Goal: Task Accomplishment & Management: Complete application form

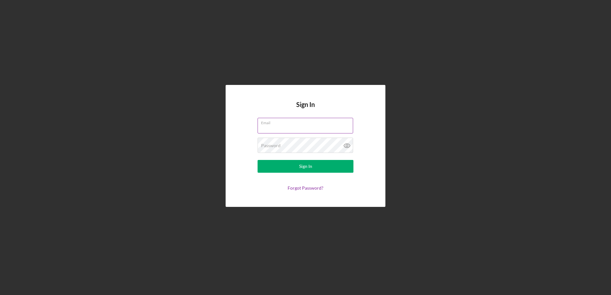
click at [283, 129] on input "Email" at bounding box center [306, 125] width 96 height 15
type input "[EMAIL_ADDRESS][DOMAIN_NAME]"
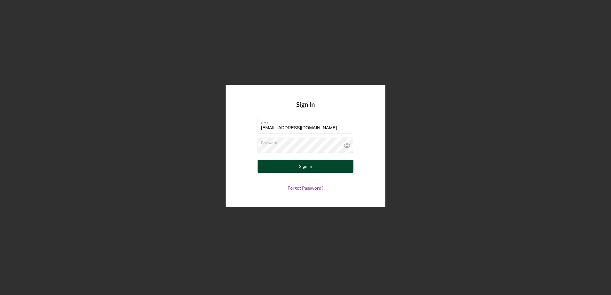
click at [315, 166] on button "Sign In" at bounding box center [306, 166] width 96 height 13
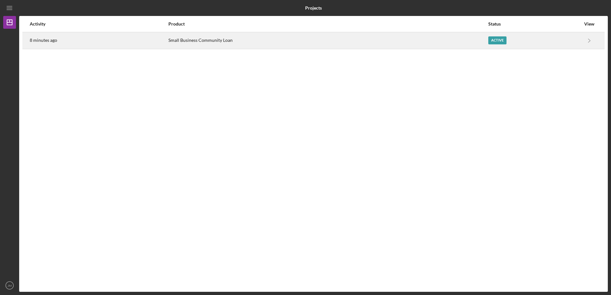
click at [521, 37] on div "Active" at bounding box center [534, 41] width 92 height 16
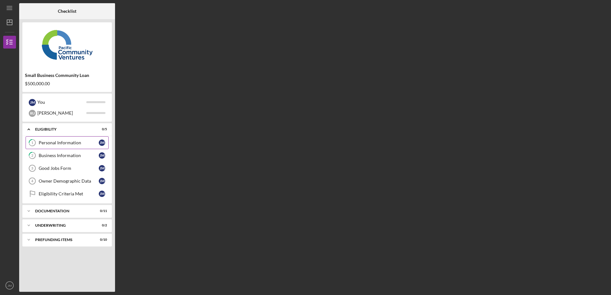
click at [73, 144] on div "Personal Information" at bounding box center [69, 142] width 60 height 5
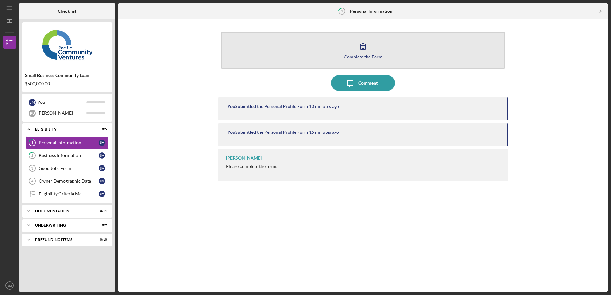
click at [372, 57] on div "Complete the Form" at bounding box center [363, 56] width 39 height 5
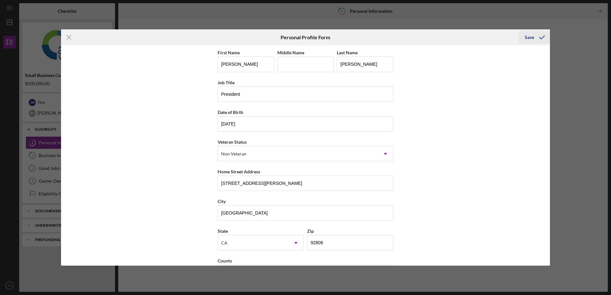
click at [537, 35] on icon "submit" at bounding box center [542, 37] width 16 height 16
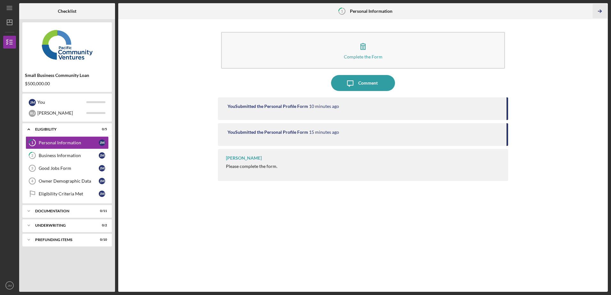
click at [603, 8] on icon "Icon/Table Pagination Arrow" at bounding box center [600, 11] width 14 height 14
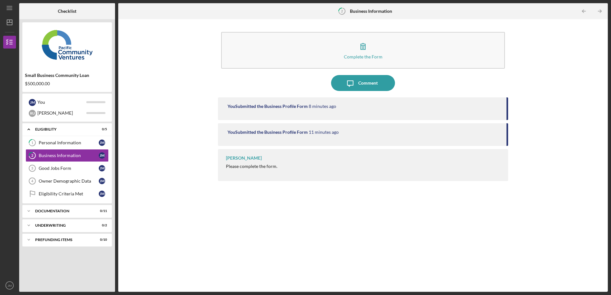
click at [603, 8] on icon "Icon/Table Pagination Arrow" at bounding box center [600, 11] width 14 height 14
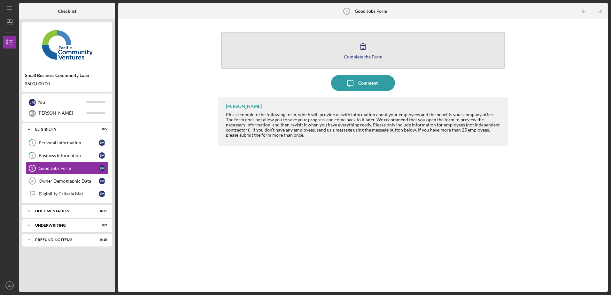
click at [375, 48] on button "Complete the Form Form" at bounding box center [363, 50] width 284 height 37
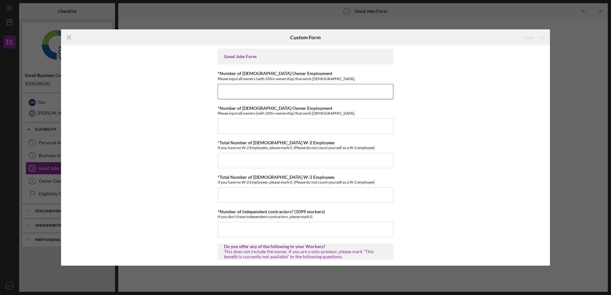
click at [264, 92] on input "*Number of [DEMOGRAPHIC_DATA] Owner Employment" at bounding box center [306, 91] width 176 height 15
type input "1"
click at [262, 123] on input "*Number of [DEMOGRAPHIC_DATA] Owner Employment" at bounding box center [306, 126] width 176 height 15
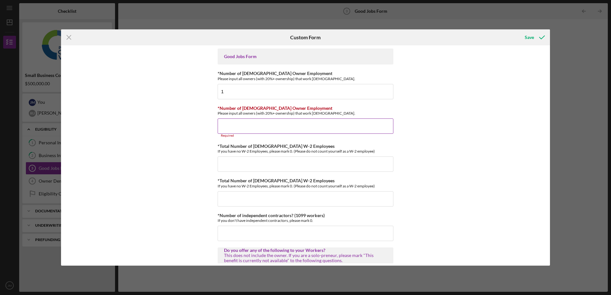
click at [266, 129] on input "*Number of [DEMOGRAPHIC_DATA] Owner Employment" at bounding box center [306, 126] width 176 height 15
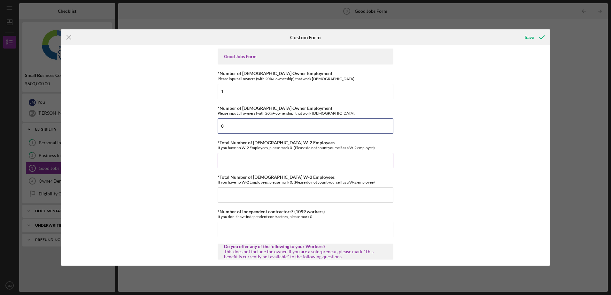
type input "0"
click at [240, 160] on input "*Total Number of [DEMOGRAPHIC_DATA] W-2 Employees" at bounding box center [306, 160] width 176 height 15
type input "7"
click at [241, 189] on input "*Total Number of [DEMOGRAPHIC_DATA] W-2 Employees" at bounding box center [306, 195] width 176 height 15
type input "2"
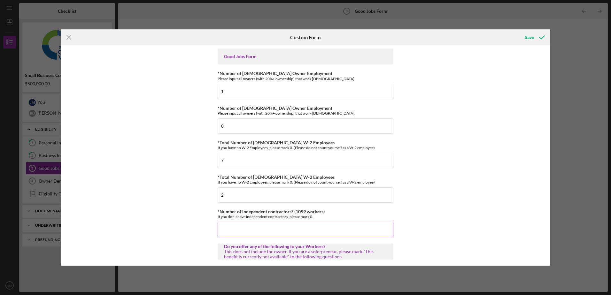
click at [263, 227] on input "*Number of independent contractors? (1099 workers)" at bounding box center [306, 229] width 176 height 15
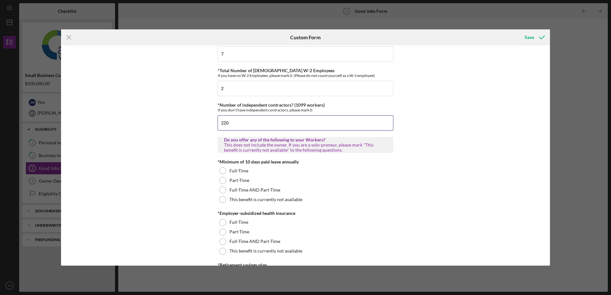
scroll to position [96, 0]
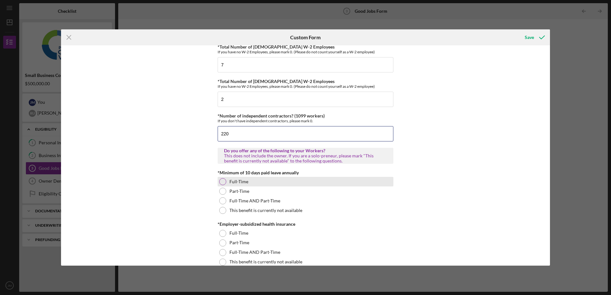
type input "220"
click at [223, 182] on div at bounding box center [222, 181] width 7 height 7
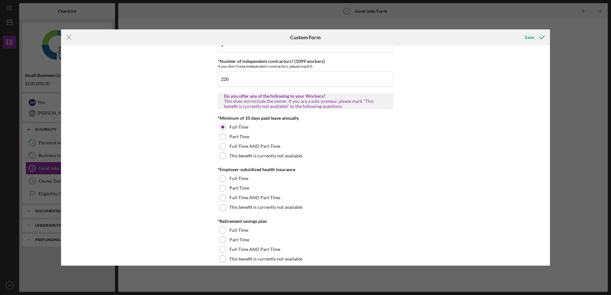
scroll to position [160, 0]
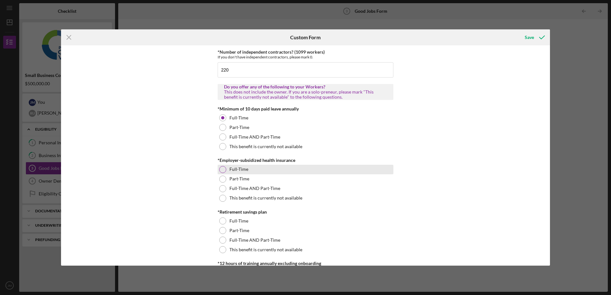
click at [225, 172] on div at bounding box center [222, 169] width 7 height 7
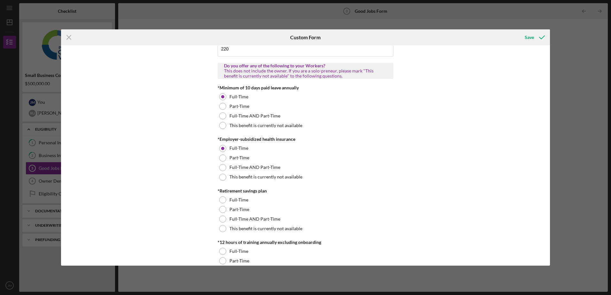
scroll to position [192, 0]
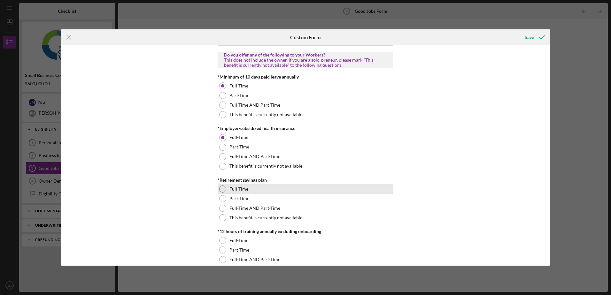
click at [222, 190] on div at bounding box center [222, 189] width 7 height 7
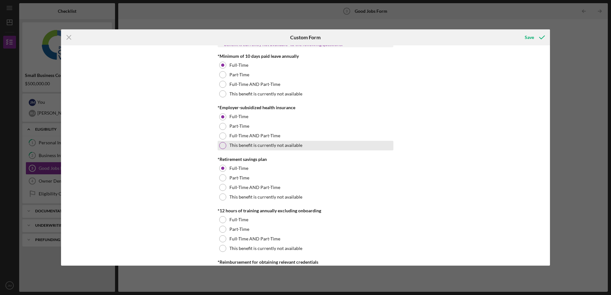
scroll to position [224, 0]
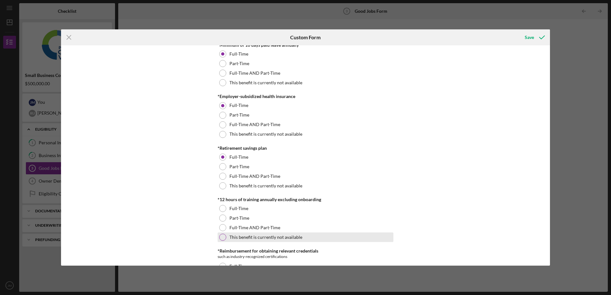
click at [224, 238] on div at bounding box center [222, 237] width 7 height 7
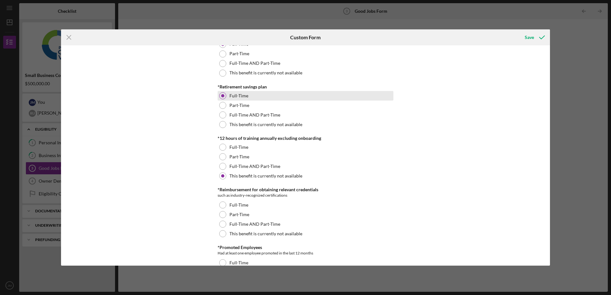
scroll to position [288, 0]
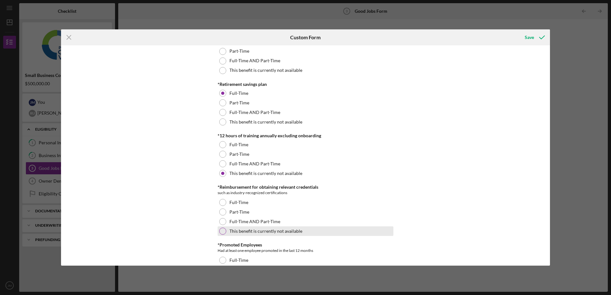
click at [221, 230] on div at bounding box center [222, 231] width 7 height 7
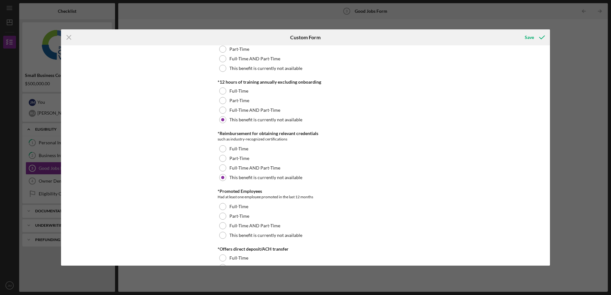
scroll to position [352, 0]
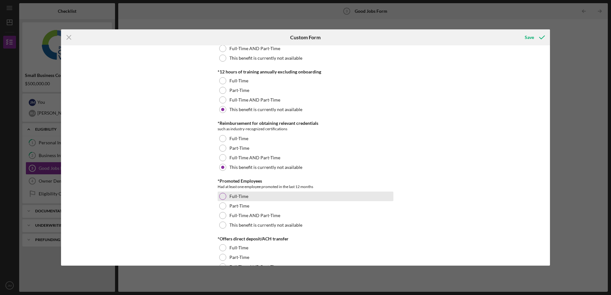
click at [218, 196] on div "Full-Time" at bounding box center [306, 197] width 176 height 10
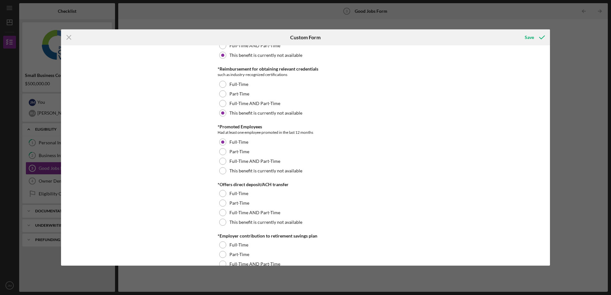
scroll to position [416, 0]
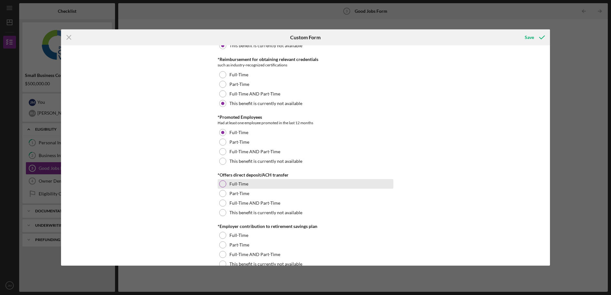
click at [220, 184] on div at bounding box center [222, 184] width 7 height 7
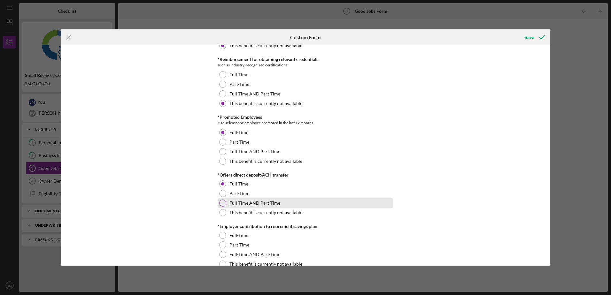
click at [223, 204] on div at bounding box center [222, 203] width 7 height 7
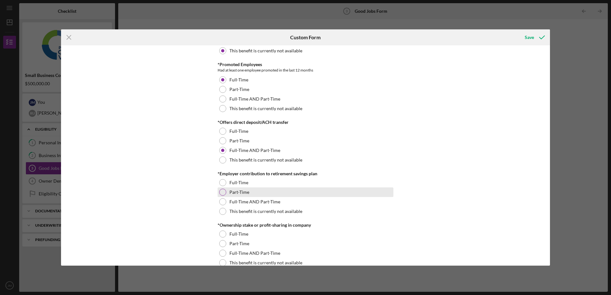
scroll to position [480, 0]
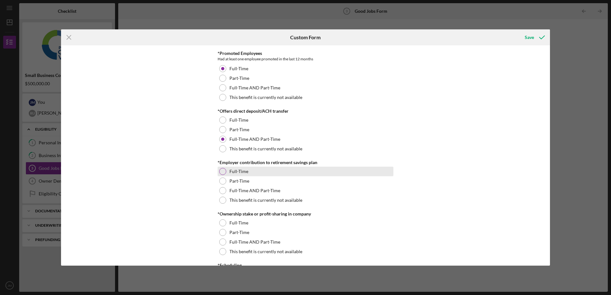
click at [223, 171] on div at bounding box center [222, 171] width 7 height 7
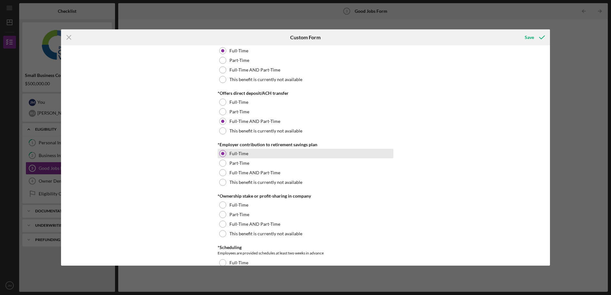
scroll to position [511, 0]
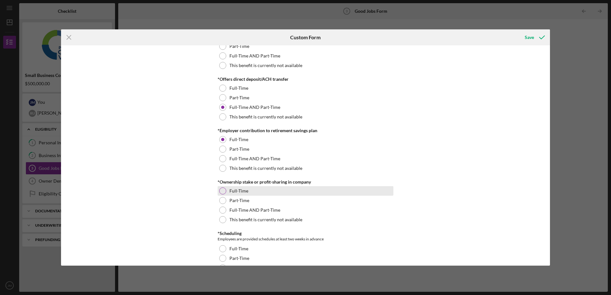
click at [224, 191] on div at bounding box center [222, 191] width 7 height 7
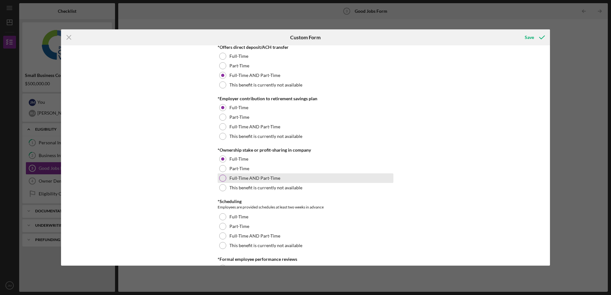
scroll to position [575, 0]
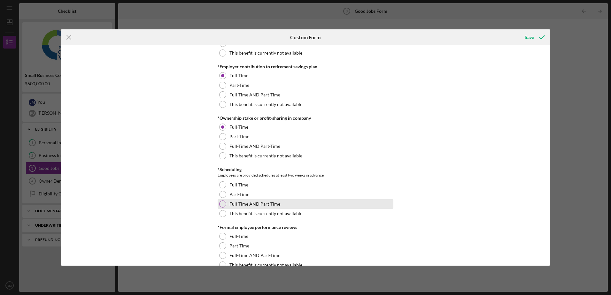
click at [225, 205] on div at bounding box center [222, 204] width 7 height 7
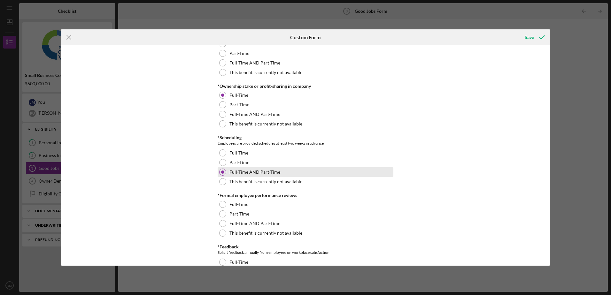
scroll to position [639, 0]
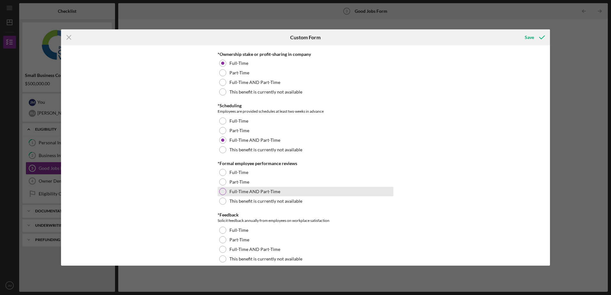
click at [223, 191] on div at bounding box center [222, 191] width 7 height 7
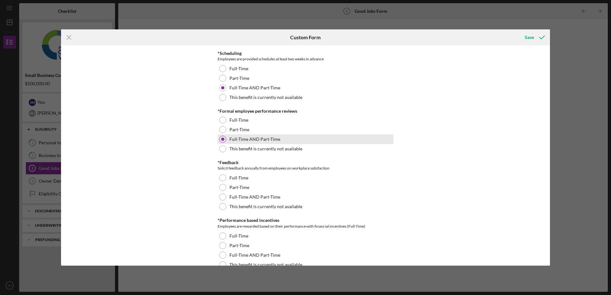
scroll to position [703, 0]
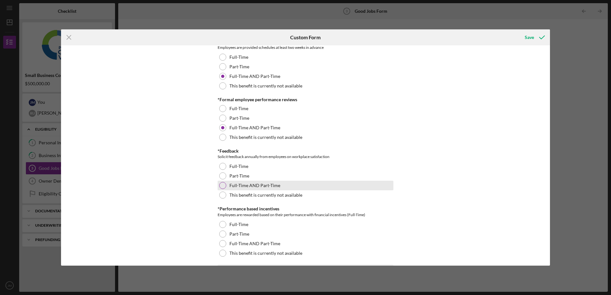
click at [227, 184] on div "Full-Time AND Part-Time" at bounding box center [306, 186] width 176 height 10
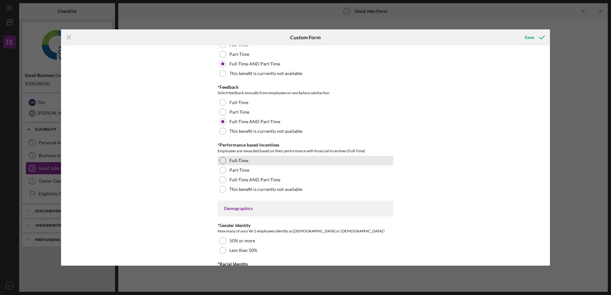
click at [221, 160] on div at bounding box center [222, 160] width 7 height 7
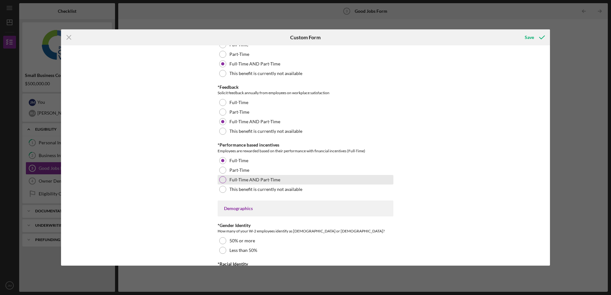
click at [235, 180] on label "Full-Time AND Part-Time" at bounding box center [255, 179] width 51 height 5
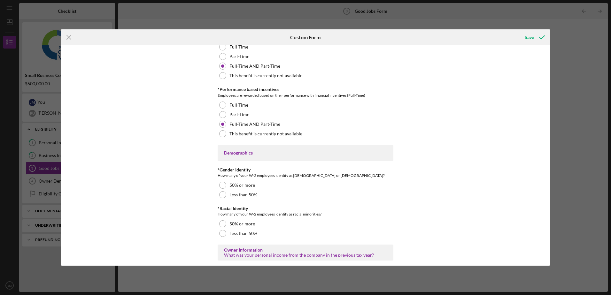
scroll to position [831, 0]
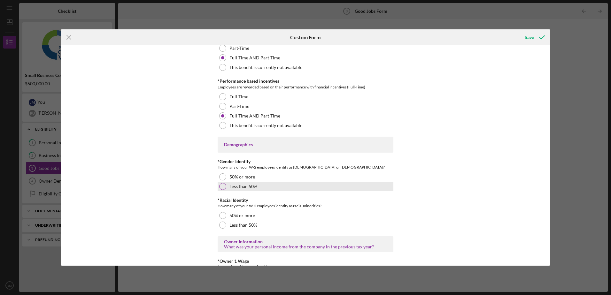
click at [226, 189] on div "Less than 50%" at bounding box center [306, 187] width 176 height 10
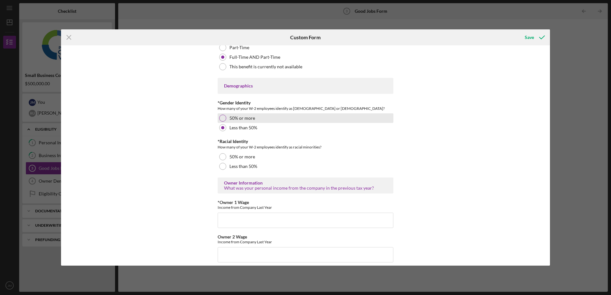
scroll to position [895, 0]
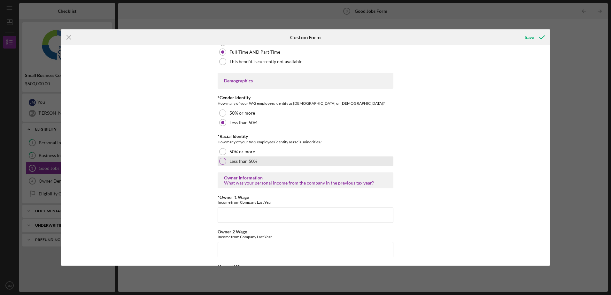
click at [222, 161] on div at bounding box center [222, 161] width 7 height 7
click at [223, 152] on div at bounding box center [222, 151] width 7 height 7
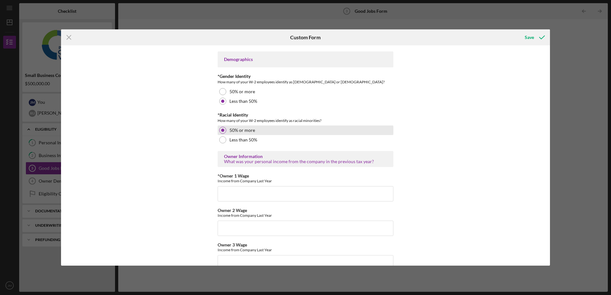
scroll to position [927, 0]
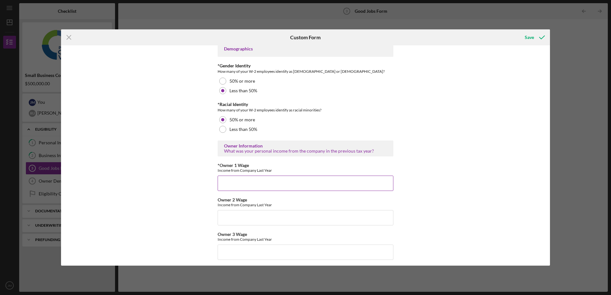
click at [247, 181] on input "*Owner 1 Wage" at bounding box center [306, 183] width 176 height 15
type input "$"
drag, startPoint x: 247, startPoint y: 181, endPoint x: 190, endPoint y: 178, distance: 57.3
click at [190, 178] on div "Good Jobs Form *Number of [DEMOGRAPHIC_DATA] Owner Employment Please input all …" at bounding box center [305, 155] width 489 height 220
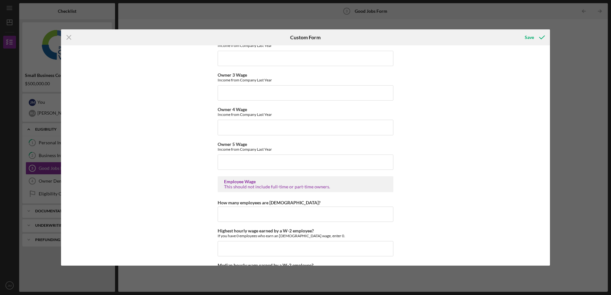
scroll to position [1087, 0]
click at [267, 215] on input "How many employees are [DEMOGRAPHIC_DATA]?" at bounding box center [306, 214] width 176 height 15
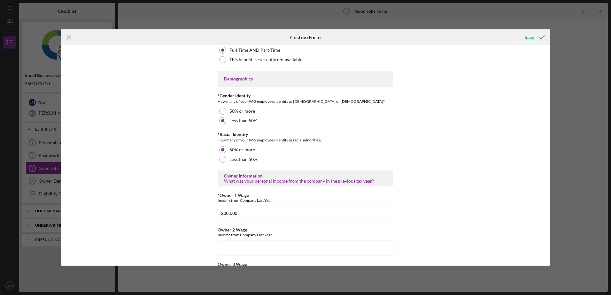
scroll to position [895, 0]
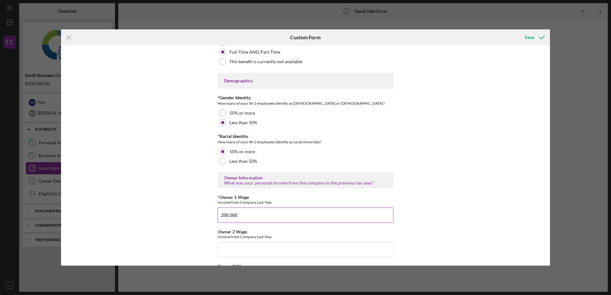
click at [224, 215] on input "200,000" at bounding box center [306, 215] width 176 height 15
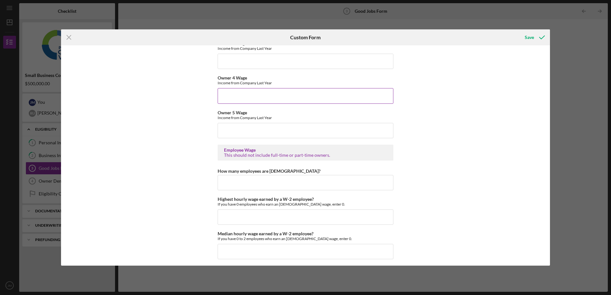
scroll to position [1119, 0]
type input "295,800"
click at [249, 178] on input "How many employees are [DEMOGRAPHIC_DATA]?" at bounding box center [306, 182] width 176 height 15
type input "7"
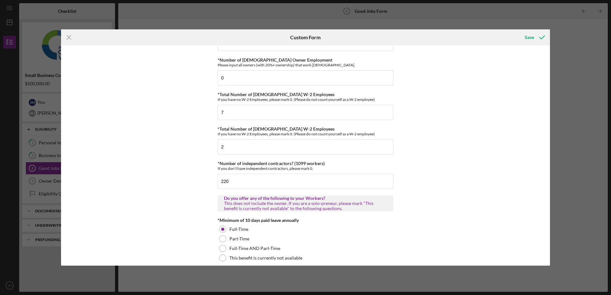
scroll to position [32, 0]
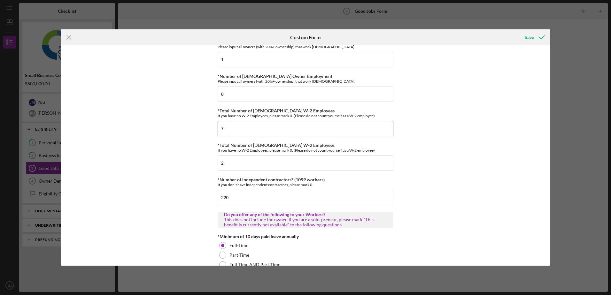
drag, startPoint x: 229, startPoint y: 132, endPoint x: 209, endPoint y: 133, distance: 20.2
click at [209, 133] on div "Good Jobs Form *Number of [DEMOGRAPHIC_DATA] Owner Employment Please input all …" at bounding box center [305, 155] width 489 height 220
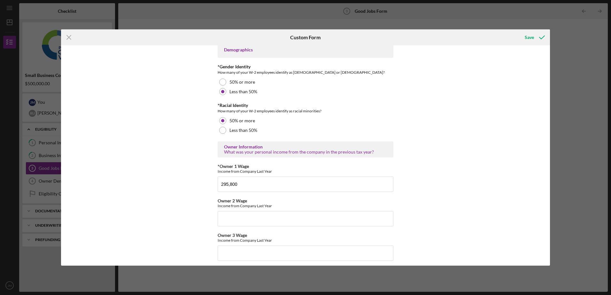
scroll to position [927, 0]
type input "6"
click at [237, 217] on input "Owner 2 Wage" at bounding box center [306, 217] width 176 height 15
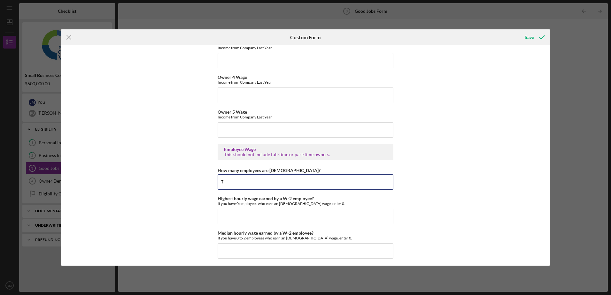
drag, startPoint x: 234, startPoint y: 181, endPoint x: 212, endPoint y: 189, distance: 23.4
click at [212, 189] on div "Good Jobs Form *Number of [DEMOGRAPHIC_DATA] Owner Employment Please input all …" at bounding box center [305, 155] width 489 height 220
click at [236, 217] on input "Highest hourly wage earned by a W-2 employee?" at bounding box center [306, 216] width 176 height 15
type input "$100"
click at [231, 253] on input "Median hourly wage earned by a W-2 employee?" at bounding box center [306, 251] width 176 height 15
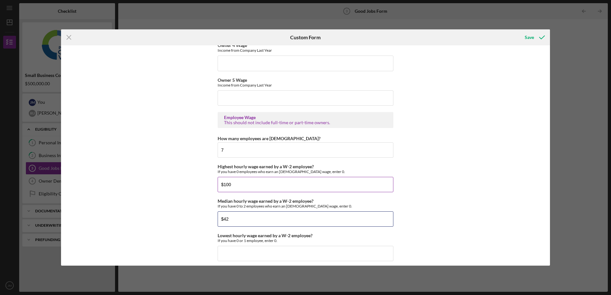
scroll to position [1183, 0]
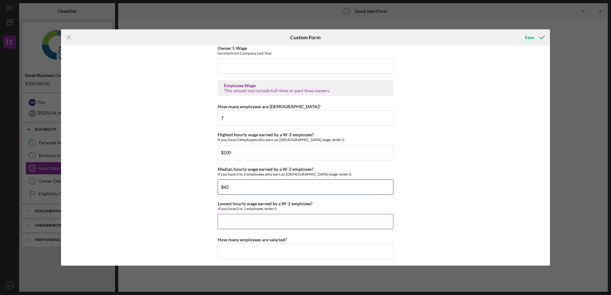
type input "$42"
click at [268, 220] on input "Lowest hourly wage earned by a W-2 employee?" at bounding box center [306, 221] width 176 height 15
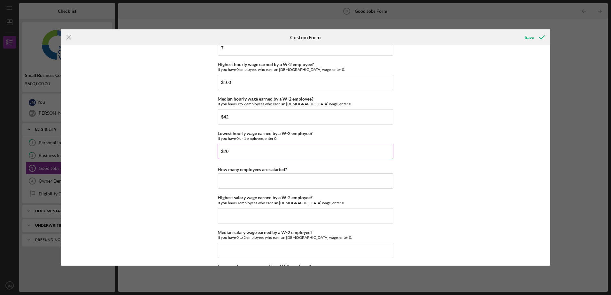
scroll to position [1279, 0]
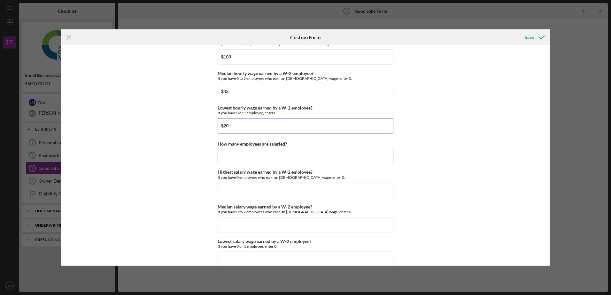
type input "$20"
click at [241, 153] on input "How many employees are salaried?" at bounding box center [306, 155] width 176 height 15
type input "1"
click at [258, 188] on input "Highest salary wage earned by a W-2 employee?" at bounding box center [306, 190] width 176 height 15
click at [230, 92] on input "$42" at bounding box center [306, 91] width 176 height 15
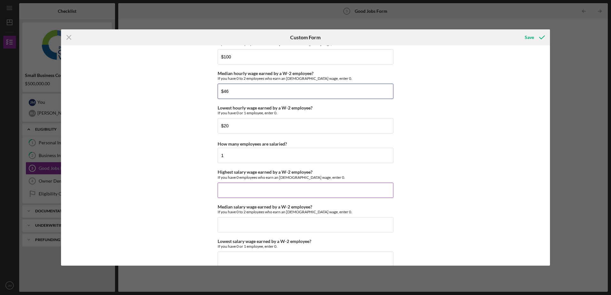
type input "$46"
click at [256, 192] on input "Highest salary wage earned by a W-2 employee?" at bounding box center [306, 190] width 176 height 15
drag, startPoint x: 245, startPoint y: 191, endPoint x: 150, endPoint y: 194, distance: 95.0
click at [150, 194] on div "Good Jobs Form *Number of [DEMOGRAPHIC_DATA] Owner Employment Please input all …" at bounding box center [305, 155] width 489 height 220
type input "$100"
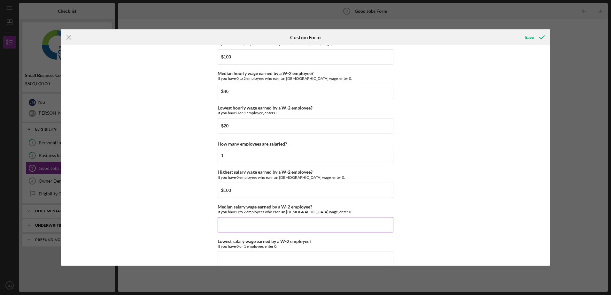
click at [239, 227] on input "Median salary wage earned by a W-2 employee?" at bounding box center [306, 224] width 176 height 15
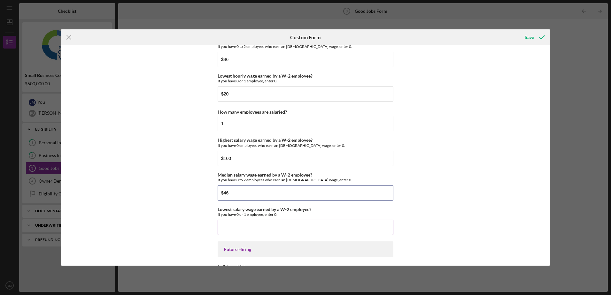
type input "$46"
click at [248, 226] on input "Lowest salary wage earned by a W-2 employee?" at bounding box center [306, 227] width 176 height 15
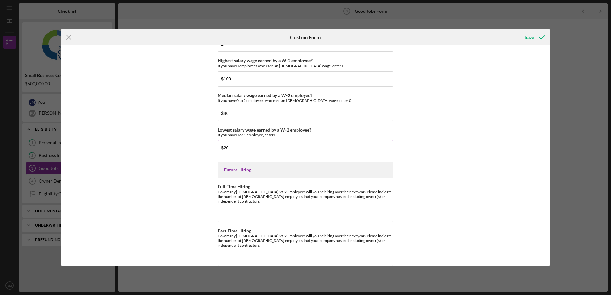
scroll to position [1391, 0]
type input "$20"
click at [240, 207] on input "Full-Time Hiring" at bounding box center [306, 214] width 176 height 15
type input "2"
click at [238, 251] on input "Part-Time Hiring" at bounding box center [306, 258] width 176 height 15
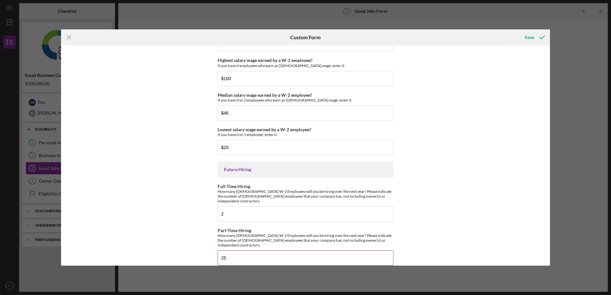
type input "2"
drag, startPoint x: 240, startPoint y: 247, endPoint x: 195, endPoint y: 246, distance: 45.1
click at [195, 246] on div "Good Jobs Form *Number of [DEMOGRAPHIC_DATA] Owner Employment Please input all …" at bounding box center [305, 155] width 489 height 220
type input "0"
click at [534, 37] on icon "submit" at bounding box center [542, 37] width 16 height 16
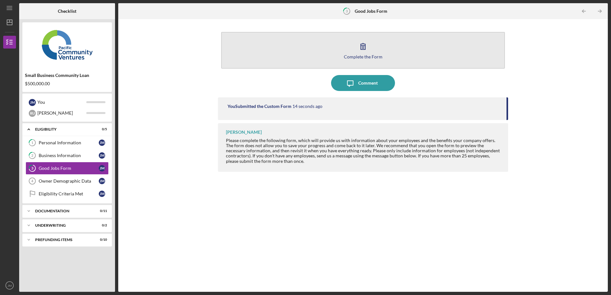
click at [368, 49] on icon "button" at bounding box center [363, 46] width 16 height 16
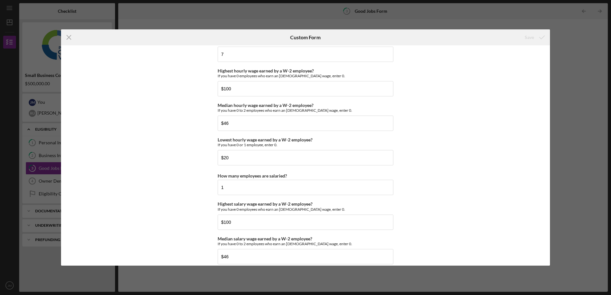
scroll to position [1391, 0]
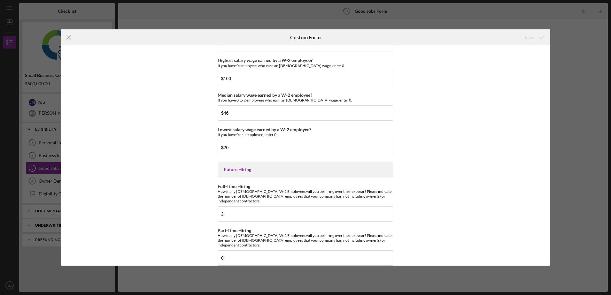
click at [578, 71] on div "Icon/Menu Close Custom Form Save Good Jobs Form *Number of [DEMOGRAPHIC_DATA] O…" at bounding box center [305, 147] width 611 height 295
click at [72, 38] on icon "Icon/Menu Close" at bounding box center [69, 37] width 16 height 16
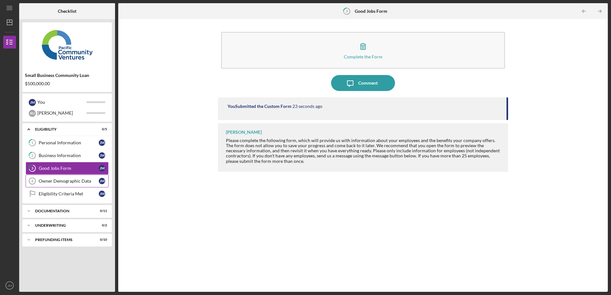
click at [49, 179] on div "Owner Demographic Data" at bounding box center [69, 181] width 60 height 5
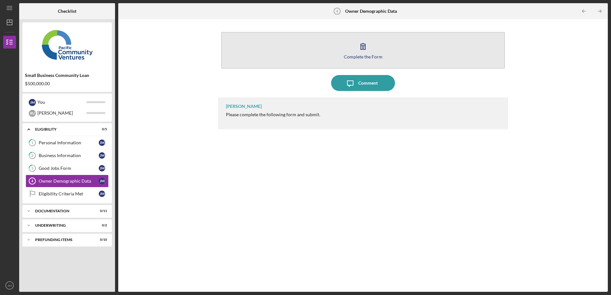
click at [367, 56] on div "Complete the Form" at bounding box center [363, 56] width 39 height 5
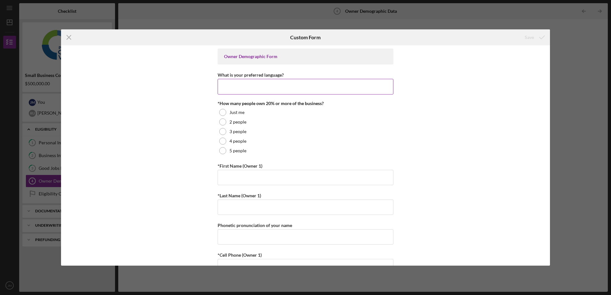
click at [270, 92] on input "What is your preferred language?" at bounding box center [306, 86] width 176 height 15
type input "English"
click at [220, 112] on div at bounding box center [222, 112] width 7 height 7
click at [251, 178] on input "*First Name (Owner 1)" at bounding box center [306, 177] width 176 height 15
type input "[PERSON_NAME]"
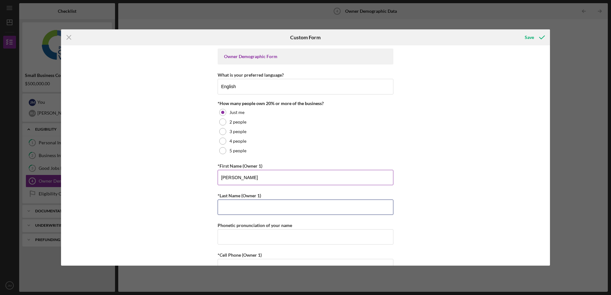
type input "[PERSON_NAME]"
type input "7148233361"
type input "[EMAIL_ADDRESS][DOMAIN_NAME]"
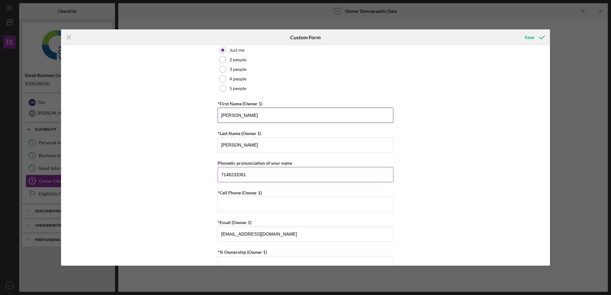
scroll to position [96, 0]
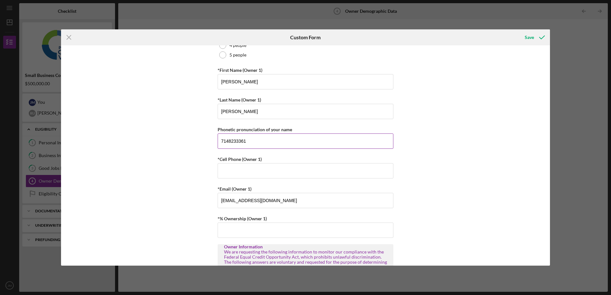
click at [226, 140] on input "7148233361" at bounding box center [306, 141] width 176 height 15
type input "[PHONE_NUMBER]"
type input "(1##) ###-####"
type input "[PHONE_NUMBER]"
click at [235, 232] on input "*% Ownership (Owner 1)" at bounding box center [306, 230] width 176 height 15
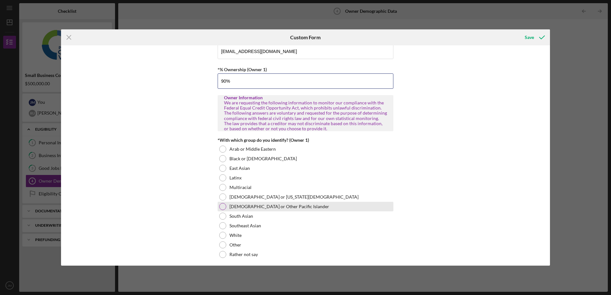
scroll to position [256, 0]
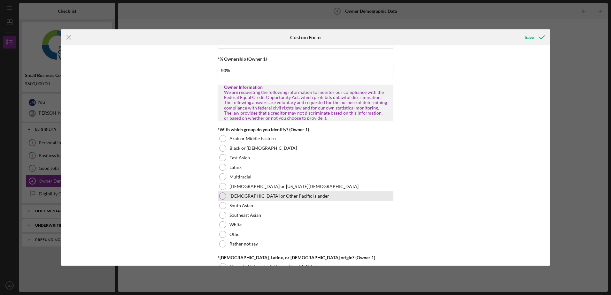
type input "90.00000%"
click at [223, 198] on div at bounding box center [222, 196] width 7 height 7
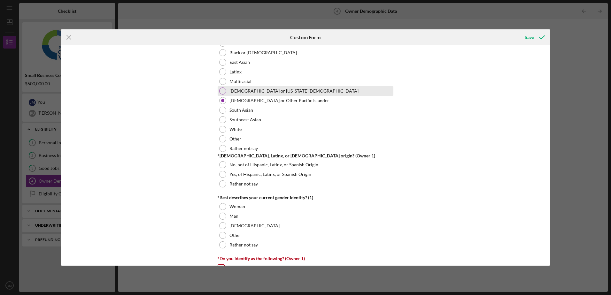
scroll to position [352, 0]
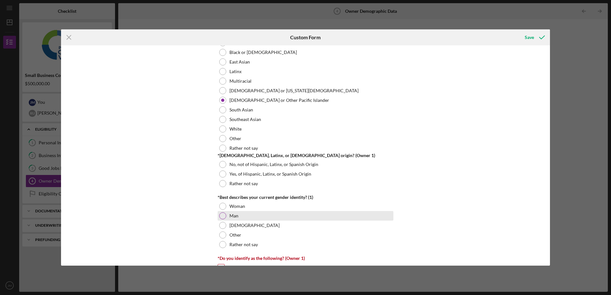
click at [222, 216] on div at bounding box center [222, 216] width 7 height 7
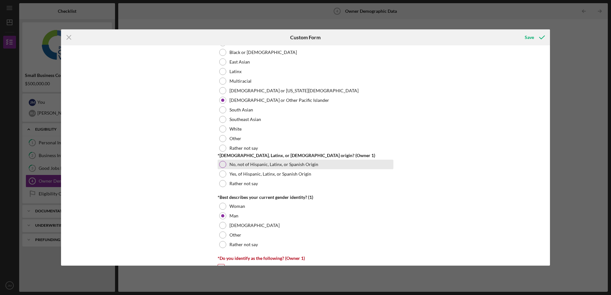
click at [223, 167] on div at bounding box center [222, 164] width 7 height 7
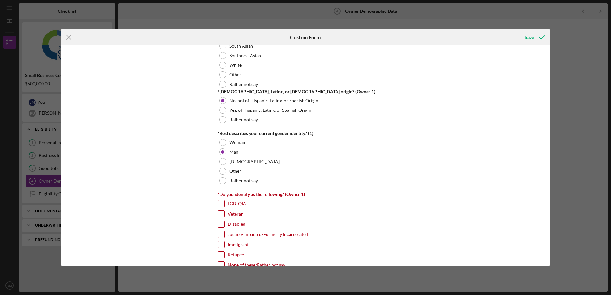
scroll to position [480, 0]
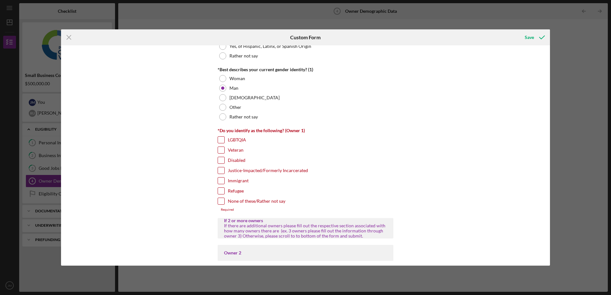
click at [221, 201] on input "None of these/Rather not say" at bounding box center [221, 201] width 6 height 6
checkbox input "true"
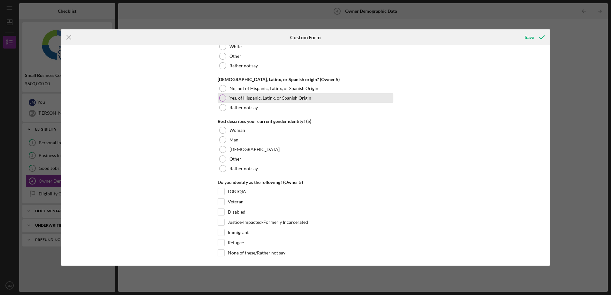
scroll to position [2413, 0]
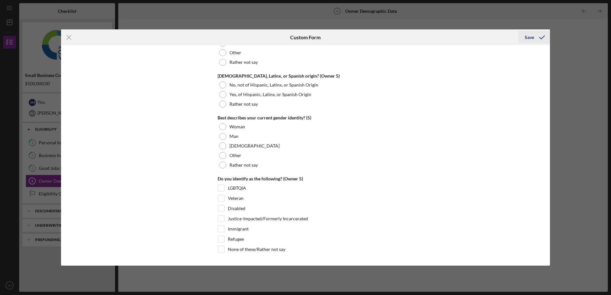
click at [527, 35] on div "Save" at bounding box center [529, 37] width 9 height 13
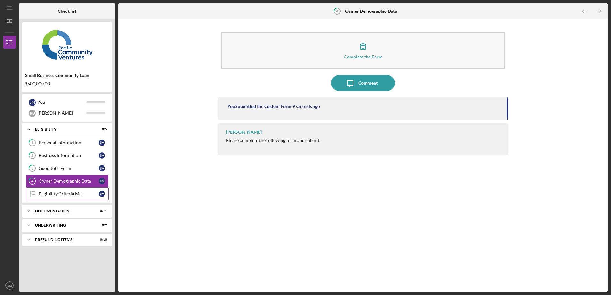
click at [66, 194] on div "Eligibility Criteria Met" at bounding box center [69, 193] width 60 height 5
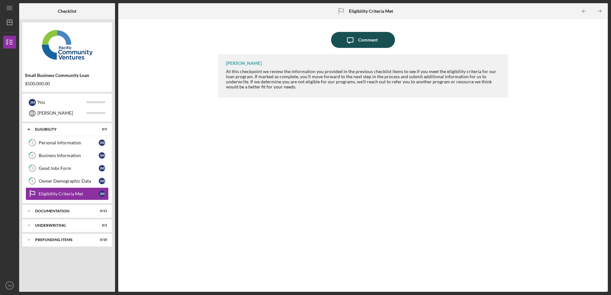
click at [373, 43] on div "Comment" at bounding box center [368, 40] width 20 height 16
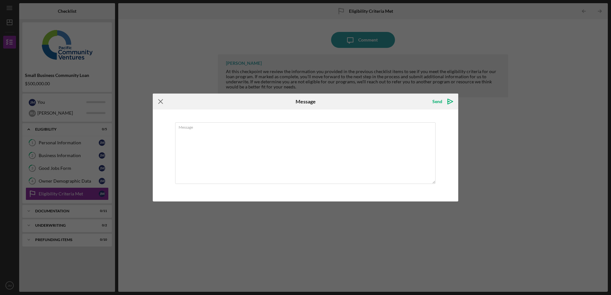
click at [156, 103] on icon "Icon/Menu Close" at bounding box center [161, 102] width 16 height 16
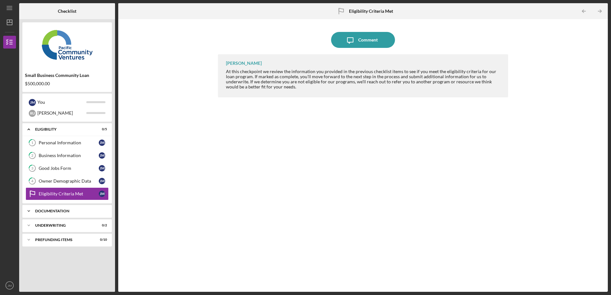
click at [54, 211] on div "Documentation" at bounding box center [69, 211] width 69 height 4
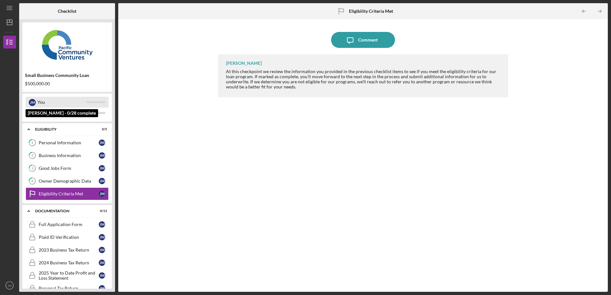
click at [91, 103] on div at bounding box center [95, 102] width 19 height 2
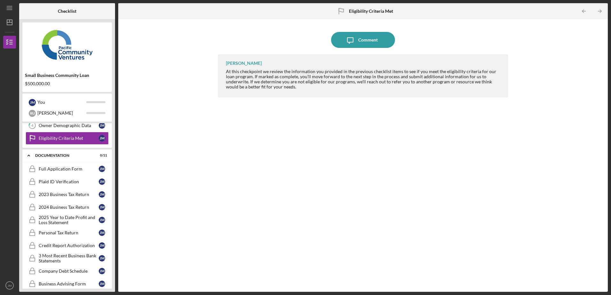
scroll to position [105, 0]
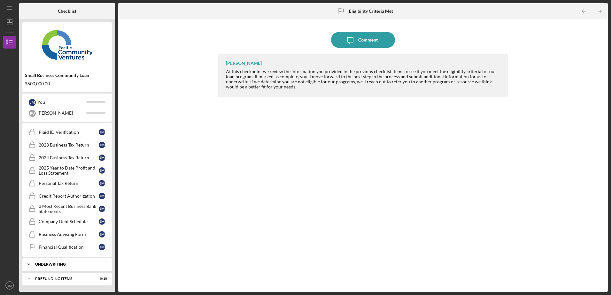
click at [56, 267] on div "Icon/Expander Underwriting 0 / 2" at bounding box center [67, 264] width 90 height 13
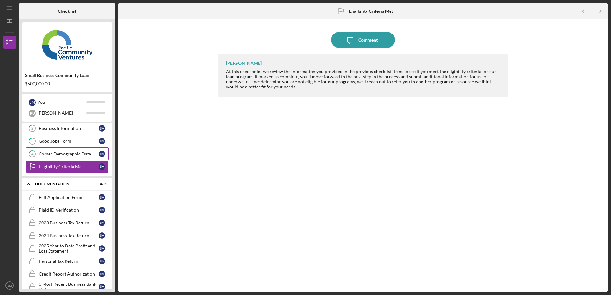
scroll to position [0, 0]
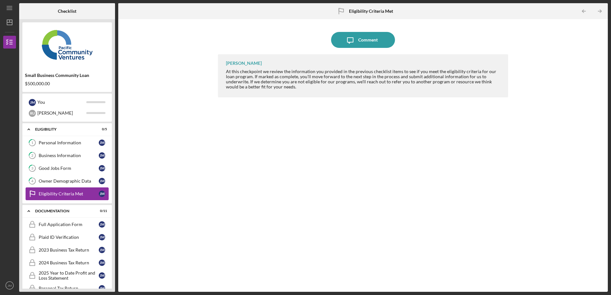
click at [64, 194] on div "Eligibility Criteria Met" at bounding box center [69, 193] width 60 height 5
click at [602, 13] on icon "Icon/Table Pagination Arrow" at bounding box center [600, 11] width 14 height 14
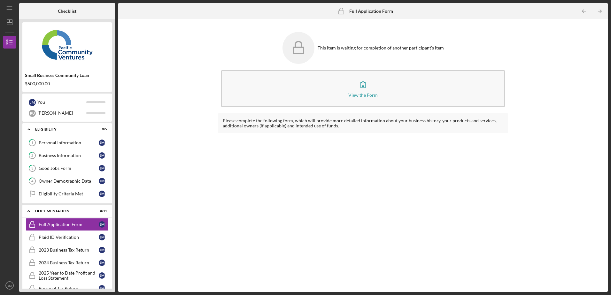
click at [602, 13] on icon "Icon/Table Pagination Arrow" at bounding box center [600, 11] width 14 height 14
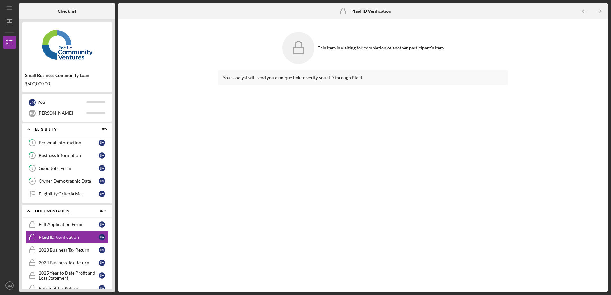
click at [602, 13] on icon "Icon/Table Pagination Arrow" at bounding box center [600, 11] width 14 height 14
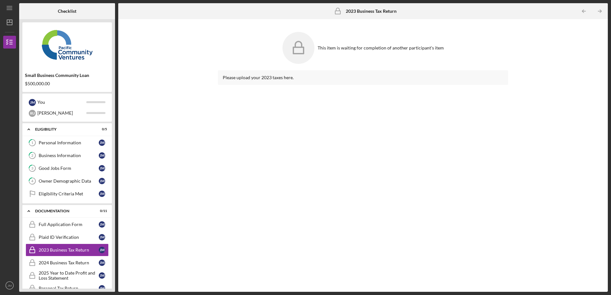
click at [602, 13] on icon "Icon/Table Pagination Arrow" at bounding box center [600, 11] width 14 height 14
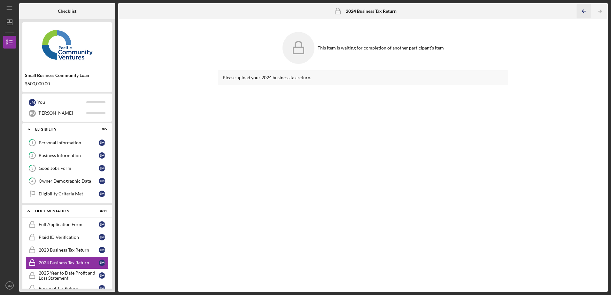
click at [588, 10] on icon "Icon/Table Pagination Arrow" at bounding box center [584, 11] width 14 height 14
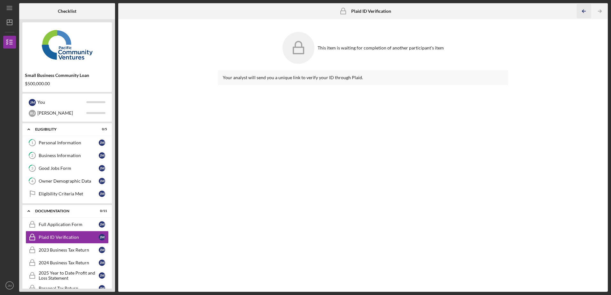
click at [588, 10] on icon "Icon/Table Pagination Arrow" at bounding box center [584, 11] width 14 height 14
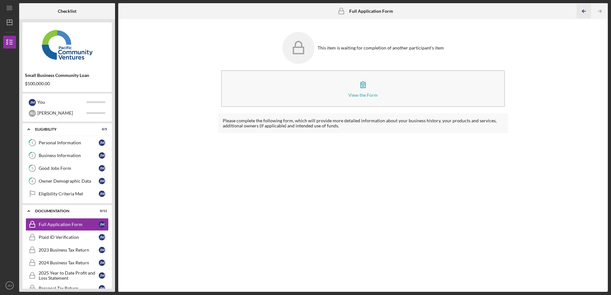
click at [588, 10] on icon "Icon/Table Pagination Arrow" at bounding box center [584, 11] width 14 height 14
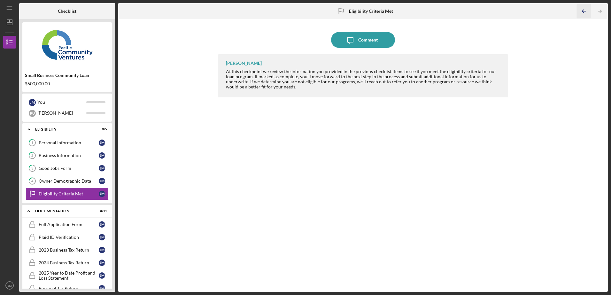
click at [588, 10] on icon "Icon/Table Pagination Arrow" at bounding box center [584, 11] width 14 height 14
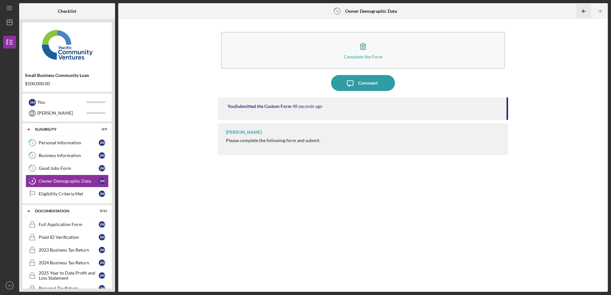
click at [588, 10] on icon "Icon/Table Pagination Arrow" at bounding box center [584, 11] width 14 height 14
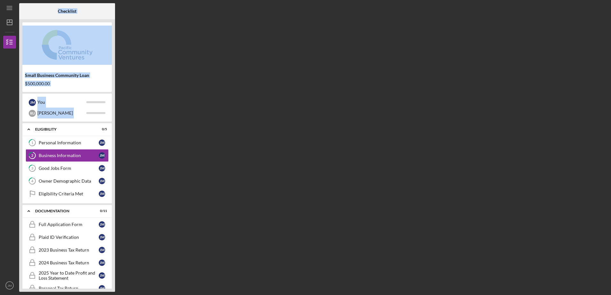
click at [588, 10] on div "Checklist Small Business Community Loan $500,000.00 [PERSON_NAME] You R U [PERS…" at bounding box center [313, 147] width 589 height 289
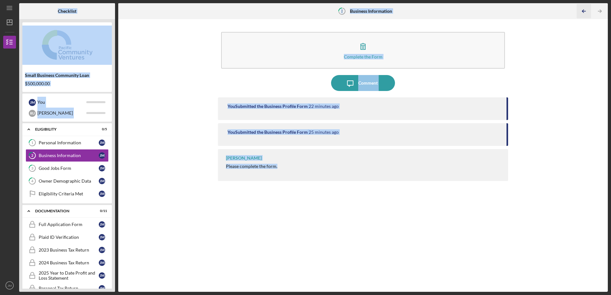
click at [588, 10] on icon "Icon/Table Pagination Arrow" at bounding box center [584, 11] width 14 height 14
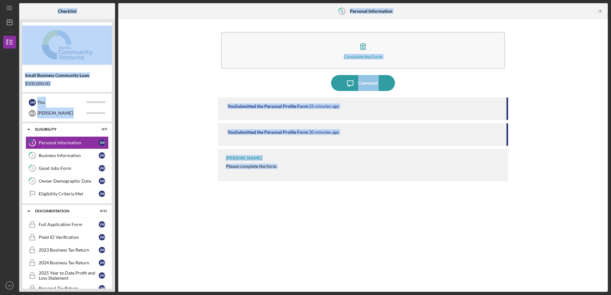
click at [578, 95] on div "Complete the Form Form Icon/Message Comment You Submitted the Personal Profile …" at bounding box center [362, 155] width 483 height 267
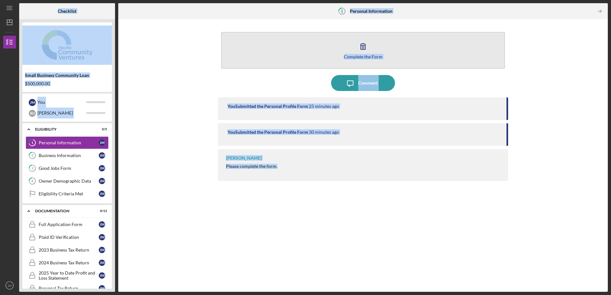
click at [416, 61] on button "Complete the Form Form" at bounding box center [363, 50] width 284 height 37
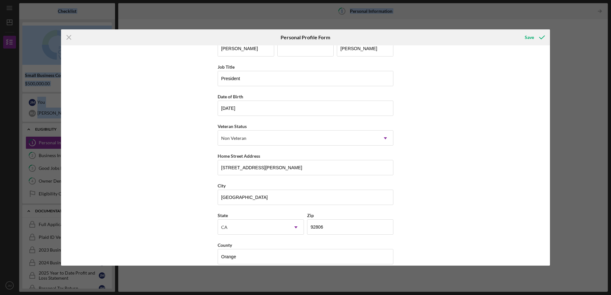
scroll to position [24, 0]
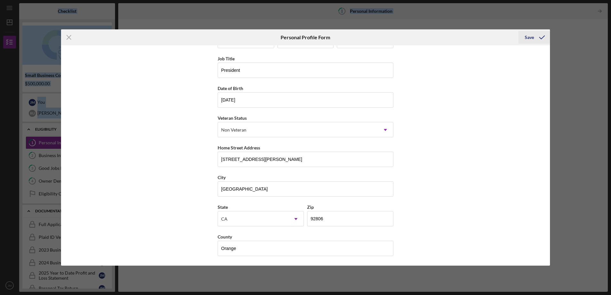
click at [527, 35] on div "Save" at bounding box center [529, 37] width 9 height 13
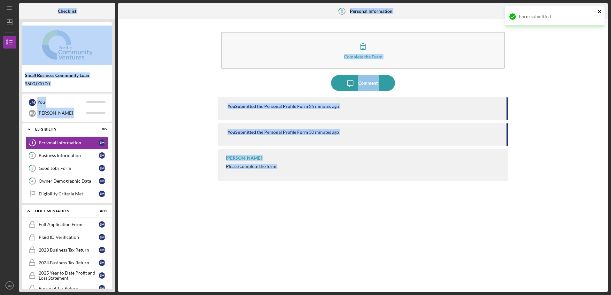
click at [598, 10] on icon "close" at bounding box center [600, 11] width 4 height 5
click at [601, 9] on icon "Icon/Table Pagination Arrow" at bounding box center [600, 11] width 14 height 14
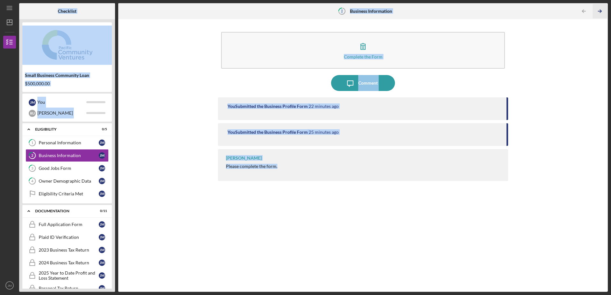
click at [601, 9] on icon "Icon/Table Pagination Arrow" at bounding box center [600, 11] width 14 height 14
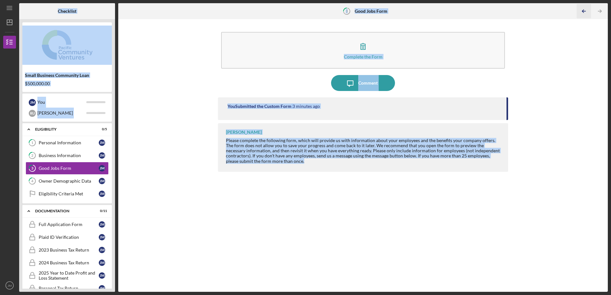
click at [584, 11] on icon "Icon/Table Pagination Arrow" at bounding box center [584, 11] width 14 height 14
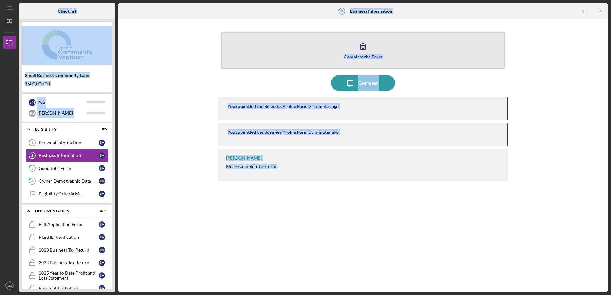
click at [365, 51] on icon "button" at bounding box center [363, 46] width 16 height 16
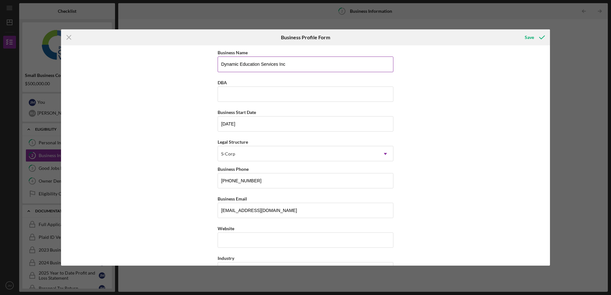
drag, startPoint x: 277, startPoint y: 64, endPoint x: 282, endPoint y: 69, distance: 7.0
click at [277, 64] on input "Dynamic Education Services Inc" at bounding box center [306, 64] width 176 height 15
click at [285, 66] on input "Dynamic Education Services Inc" at bounding box center [306, 64] width 176 height 15
click at [278, 65] on input "Dynamic Education Services Inc" at bounding box center [306, 64] width 176 height 15
type input "Dynamic Education Services, Inc."
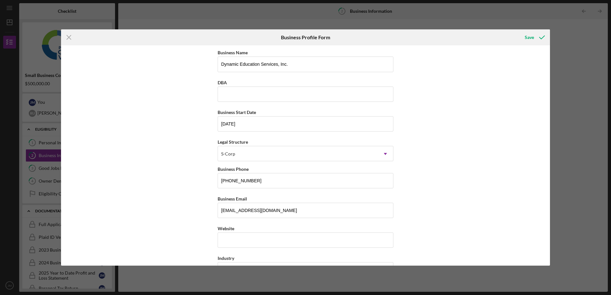
click at [181, 112] on div "Business Name Dynamic Education Services, Inc. DBA Business Start Date [DATE] L…" at bounding box center [305, 155] width 489 height 220
drag, startPoint x: 230, startPoint y: 123, endPoint x: 159, endPoint y: 130, distance: 71.3
click at [160, 130] on div "Business Name Dynamic Education Services, Inc. DBA Business Start Date [DATE] L…" at bounding box center [305, 155] width 489 height 220
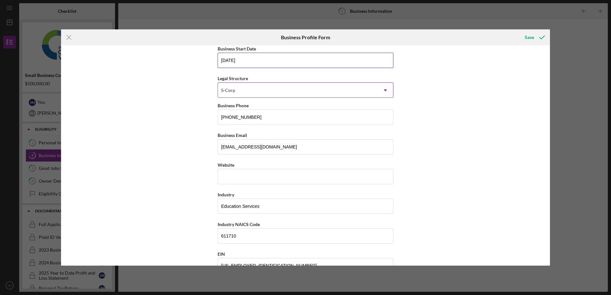
scroll to position [64, 0]
type input "[DATE]"
click at [240, 179] on input "Website" at bounding box center [306, 176] width 176 height 15
paste input "[DOMAIN_NAME][URL]"
type input "[DOMAIN_NAME][URL]"
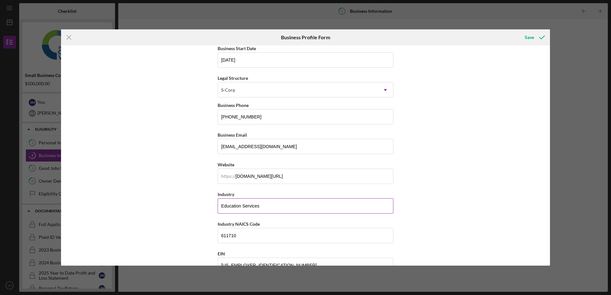
click at [268, 209] on input "Education Services" at bounding box center [306, 206] width 176 height 15
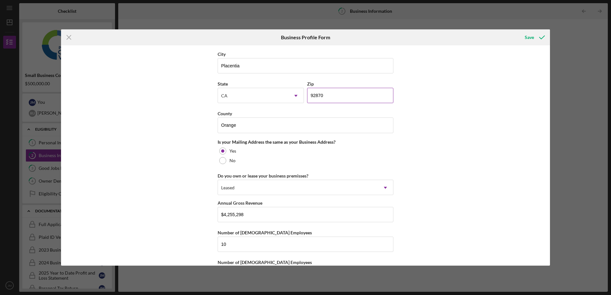
scroll to position [524, 0]
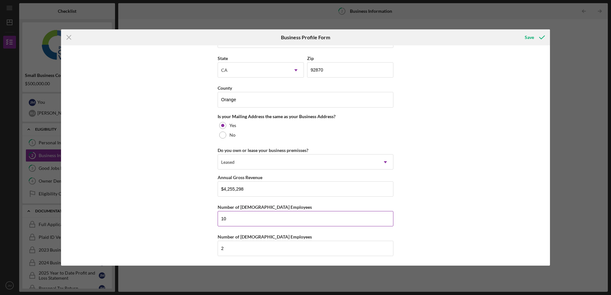
type input "Educational Support Services/Special Education"
drag, startPoint x: 234, startPoint y: 220, endPoint x: 190, endPoint y: 221, distance: 44.8
click at [190, 221] on div "Business Name Dynamic Education Services, Inc. DBA Business Start Date [DATE] L…" at bounding box center [305, 155] width 489 height 220
type input "7"
click at [478, 147] on div "Business Name Dynamic Education Services, Inc. DBA Business Start Date [DATE] L…" at bounding box center [305, 155] width 489 height 220
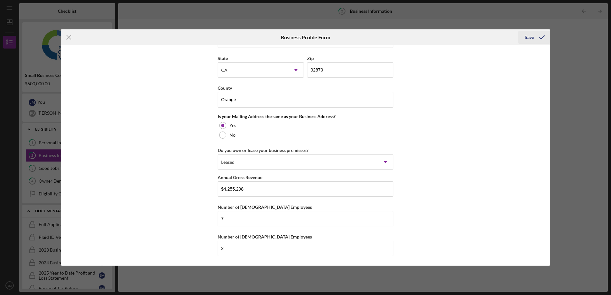
click at [535, 38] on icon "submit" at bounding box center [542, 37] width 16 height 16
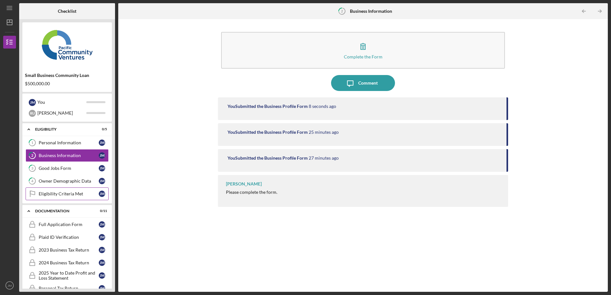
click at [72, 195] on div "Eligibility Criteria Met" at bounding box center [69, 193] width 60 height 5
